Goal: Book appointment/travel/reservation

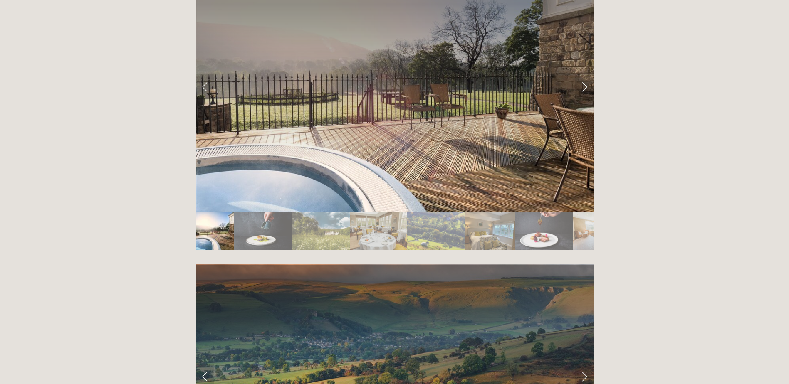
scroll to position [1498, 0]
click at [255, 212] on img "Slide 2" at bounding box center [263, 231] width 58 height 38
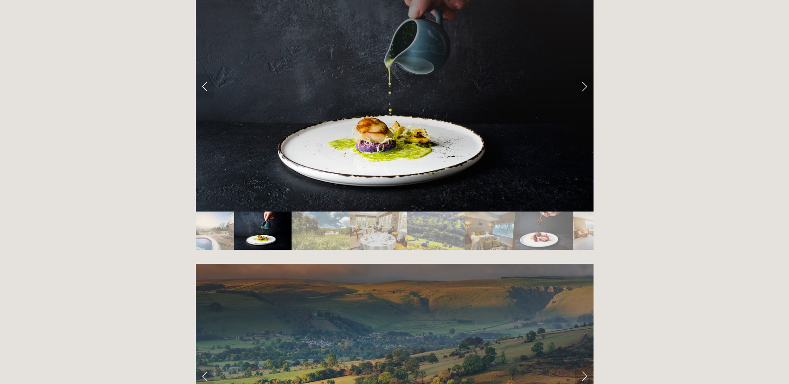
click at [296, 212] on img "Slide 3" at bounding box center [321, 231] width 58 height 38
click at [312, 212] on img "Slide 3" at bounding box center [321, 231] width 58 height 38
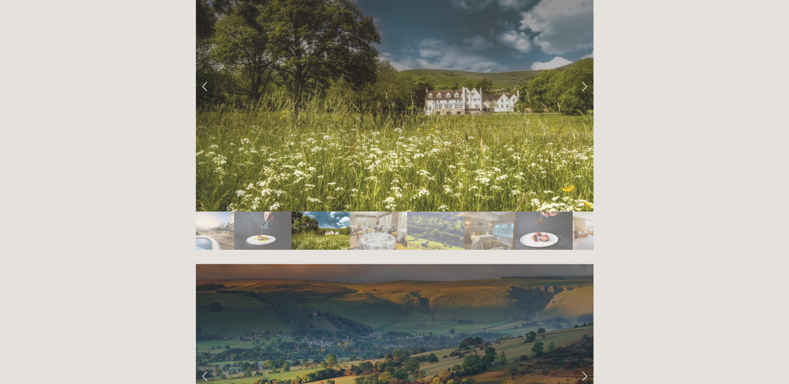
click at [386, 212] on img "Slide 4" at bounding box center [378, 231] width 57 height 38
click at [451, 212] on img "Slide 5" at bounding box center [435, 231] width 57 height 38
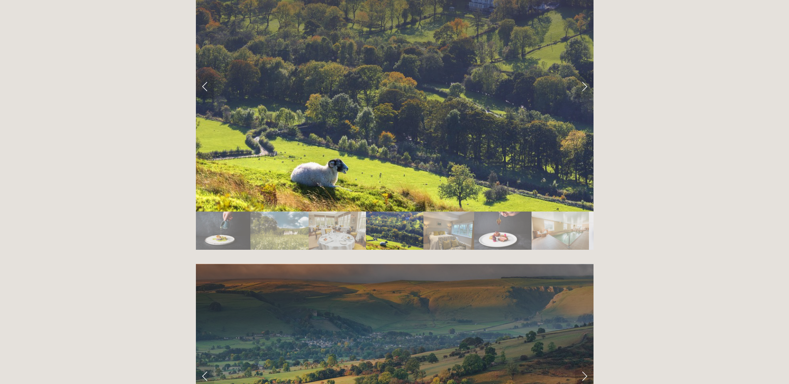
click at [557, 212] on img "Slide 8" at bounding box center [560, 231] width 57 height 38
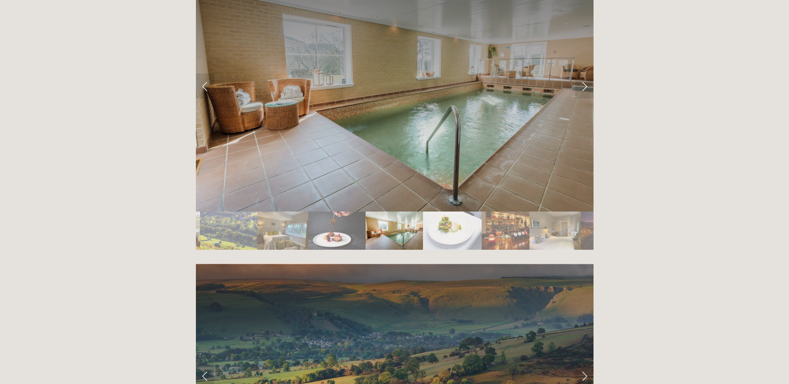
click at [572, 212] on img "Slide 11" at bounding box center [555, 231] width 51 height 38
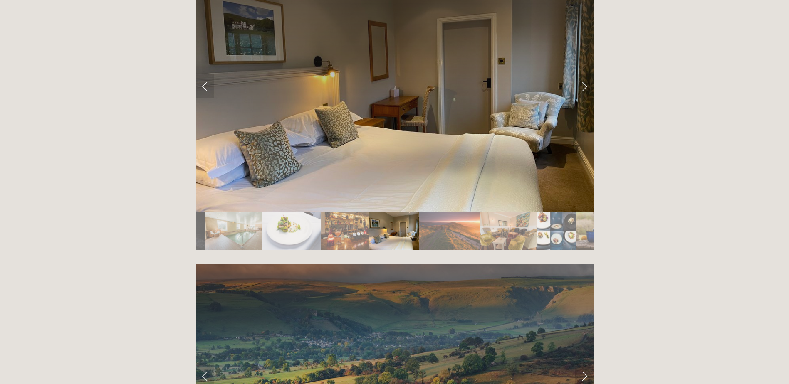
click at [572, 212] on img "Slide 14" at bounding box center [556, 231] width 38 height 38
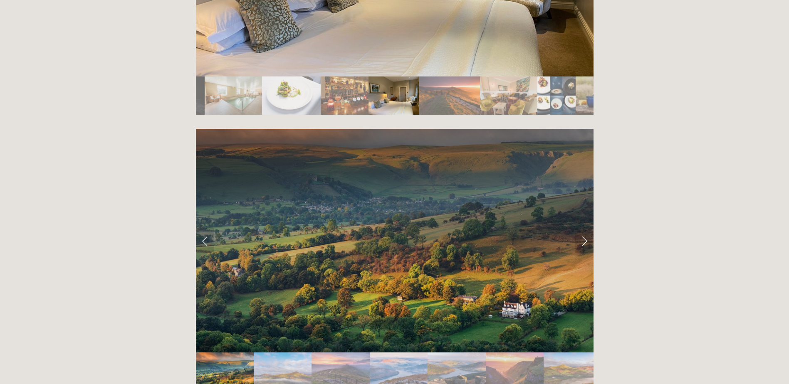
scroll to position [1664, 0]
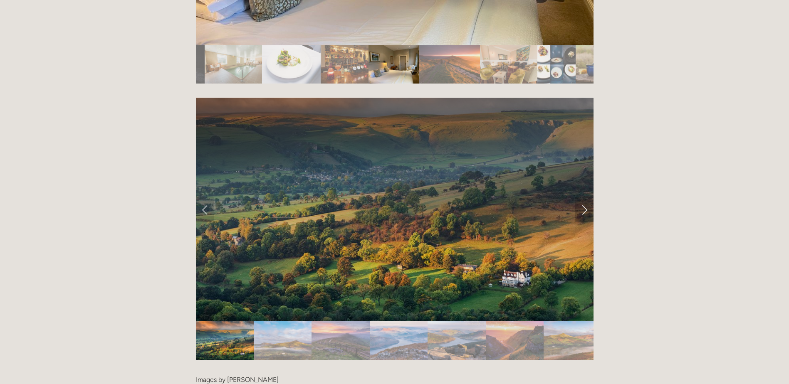
click at [584, 197] on link "Next Slide" at bounding box center [584, 209] width 18 height 25
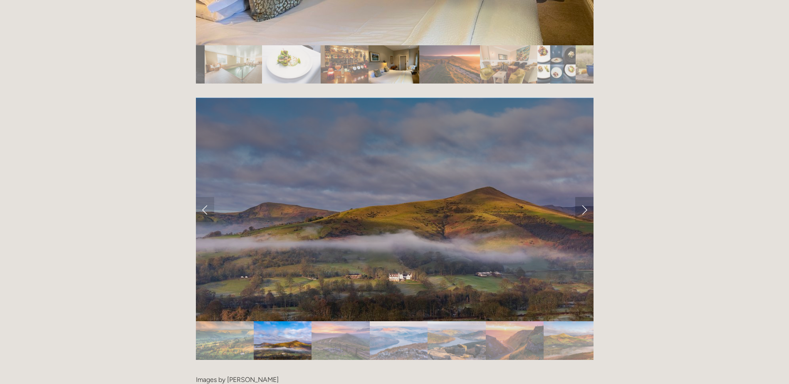
click at [584, 197] on link "Next Slide" at bounding box center [584, 209] width 18 height 25
click at [582, 197] on link "Next Slide" at bounding box center [584, 209] width 18 height 25
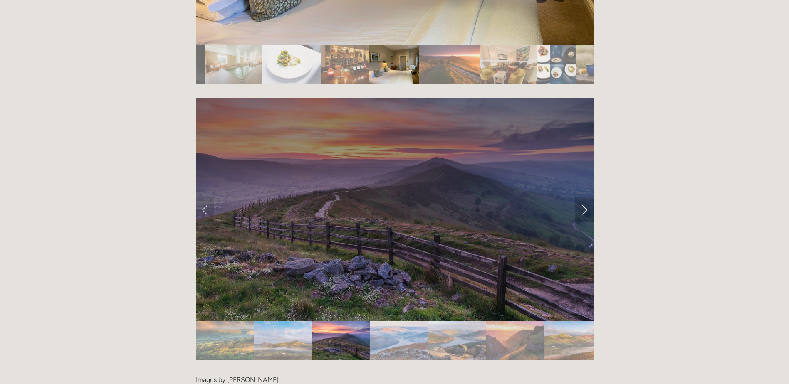
click at [582, 197] on link "Next Slide" at bounding box center [584, 209] width 18 height 25
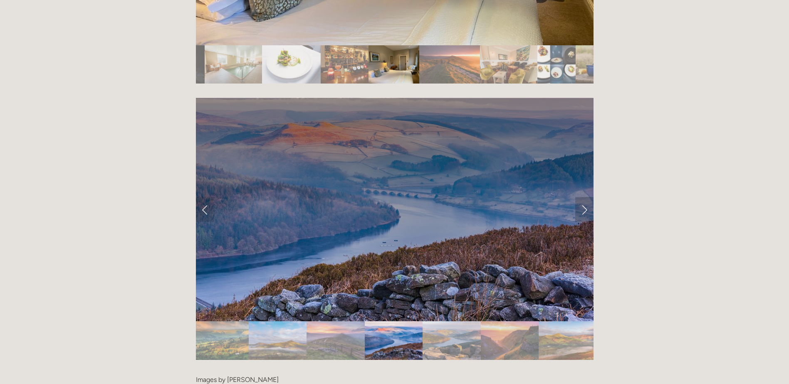
click at [582, 197] on link "Next Slide" at bounding box center [584, 209] width 18 height 25
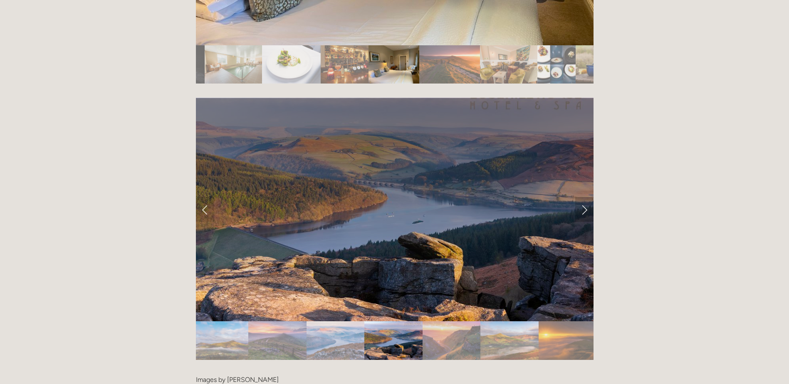
click at [582, 197] on link "Next Slide" at bounding box center [584, 209] width 18 height 25
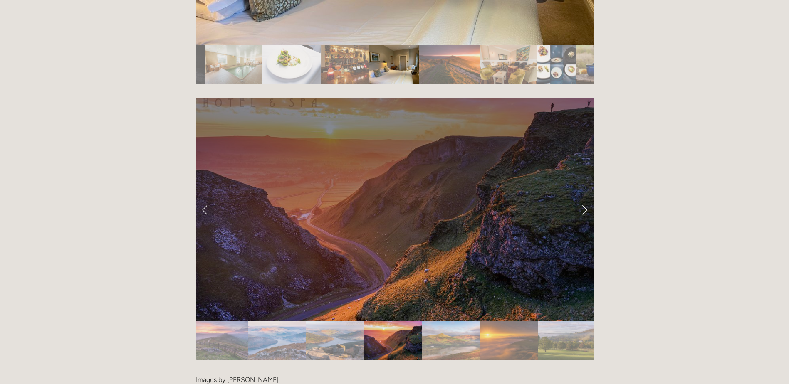
click at [582, 197] on link "Next Slide" at bounding box center [584, 209] width 18 height 25
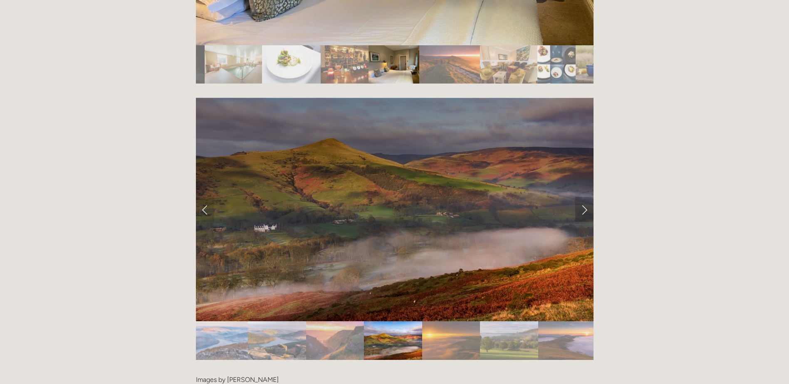
click at [582, 197] on link "Next Slide" at bounding box center [584, 209] width 18 height 25
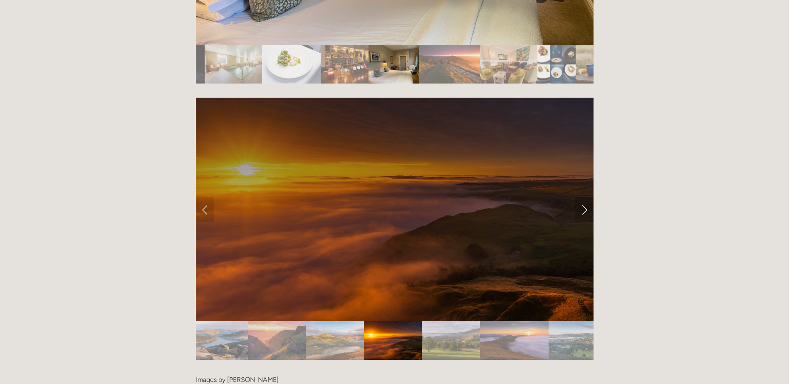
click at [582, 197] on link "Next Slide" at bounding box center [584, 209] width 18 height 25
click at [585, 197] on link "Next Slide" at bounding box center [584, 209] width 18 height 25
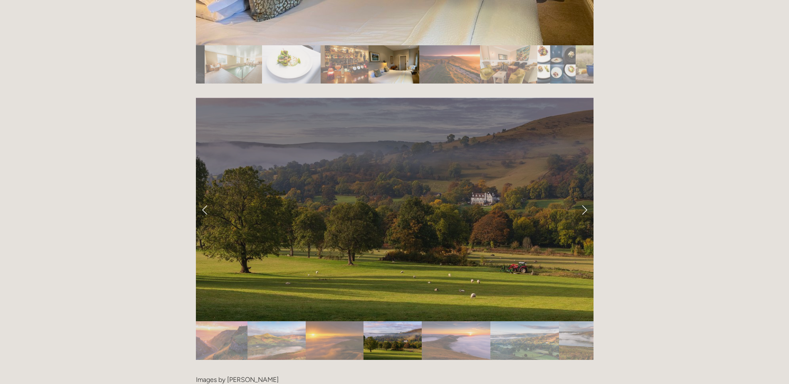
click at [585, 197] on link "Next Slide" at bounding box center [584, 209] width 18 height 25
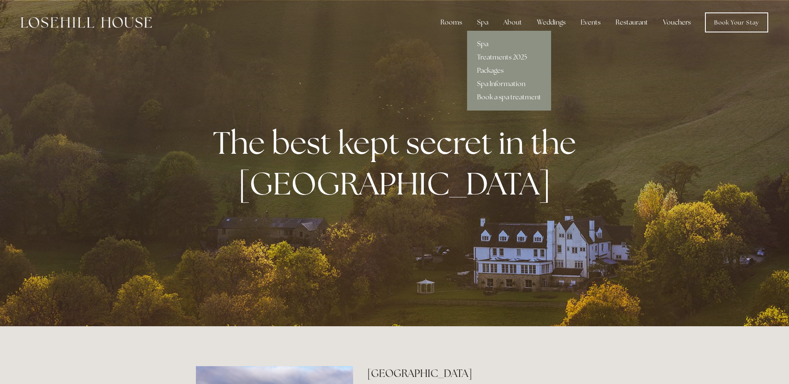
click at [482, 42] on link "Spa" at bounding box center [509, 43] width 84 height 13
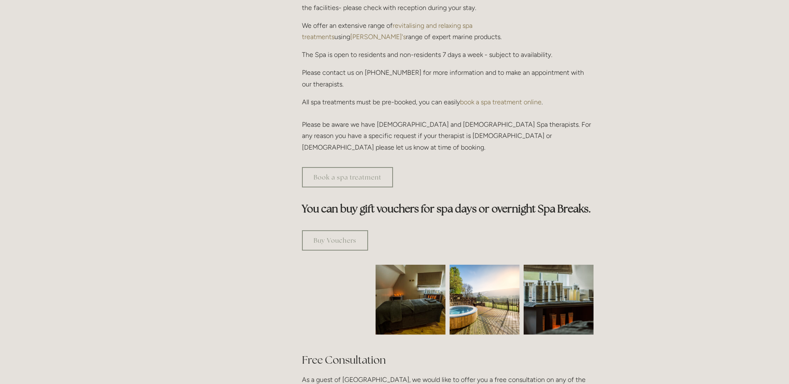
scroll to position [291, 0]
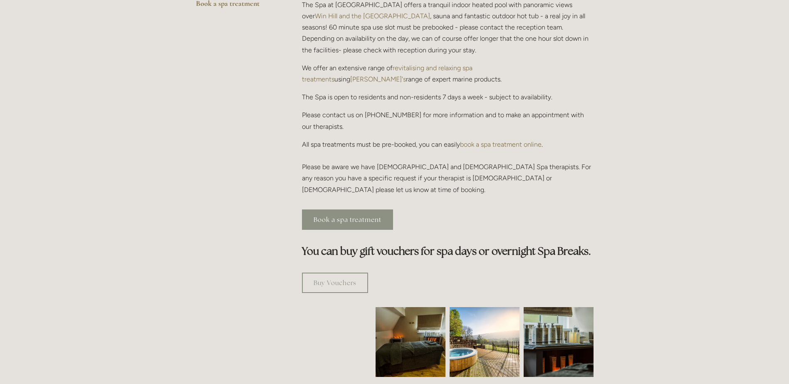
click at [335, 210] on link "Book a spa treatment" at bounding box center [347, 220] width 91 height 20
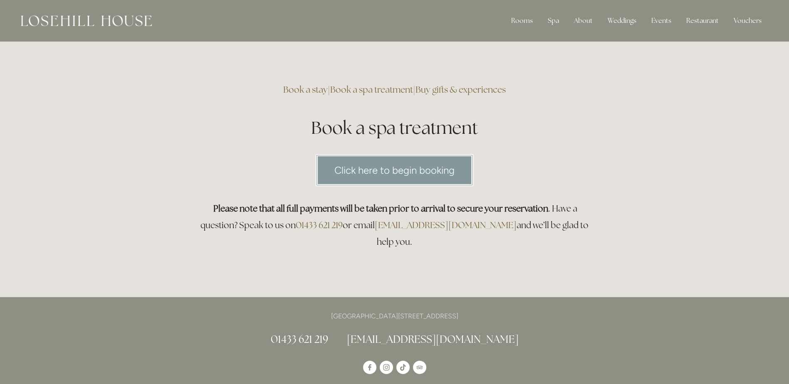
click at [363, 171] on link "Click here to begin booking" at bounding box center [395, 170] width 158 height 32
click at [518, 42] on link "Rooms" at bounding box center [528, 42] width 54 height 13
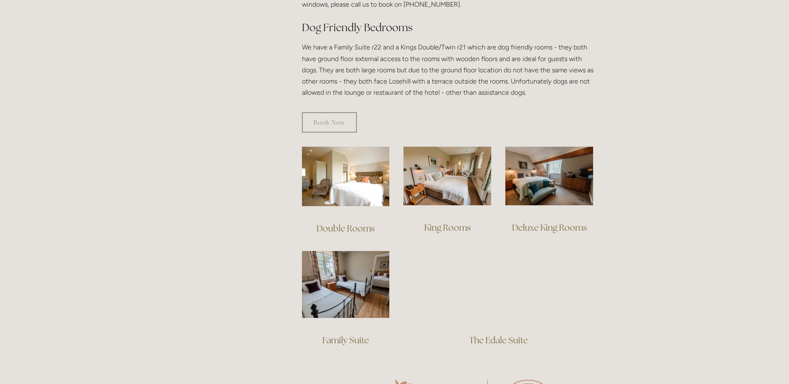
scroll to position [458, 0]
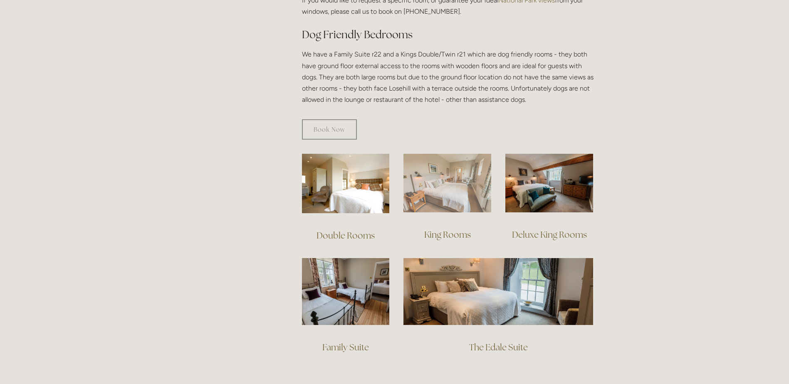
click at [439, 166] on img at bounding box center [448, 183] width 88 height 59
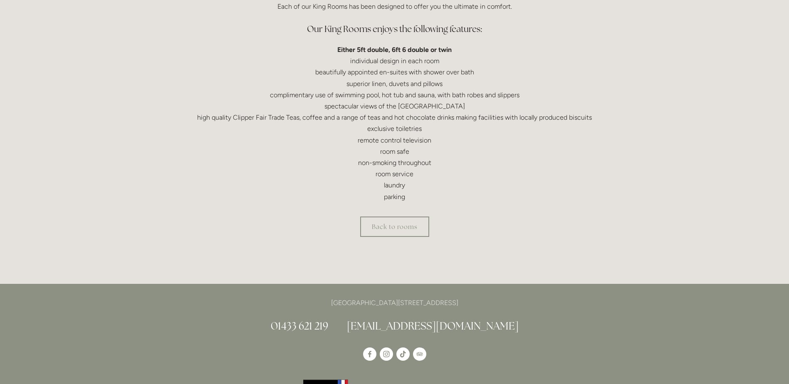
scroll to position [250, 0]
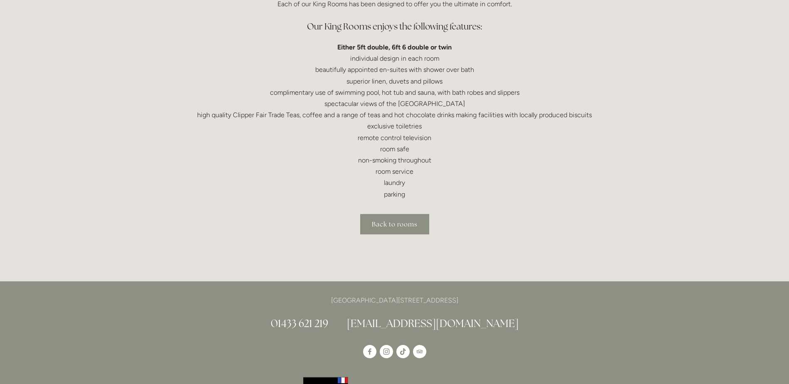
click at [391, 223] on link "Back to rooms" at bounding box center [394, 224] width 69 height 20
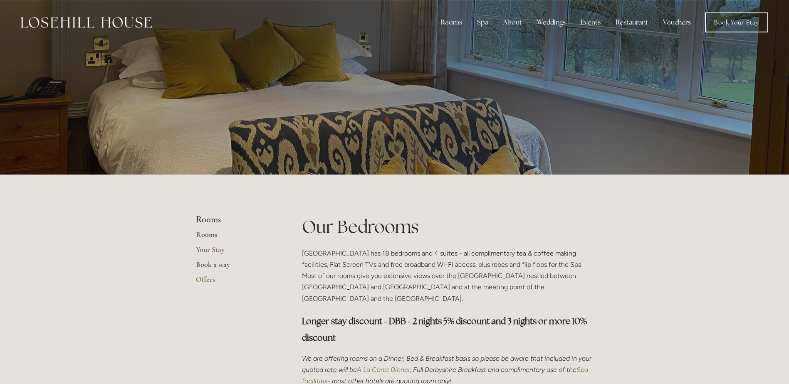
click at [202, 263] on link "Book a stay" at bounding box center [235, 267] width 79 height 15
